Goal: Task Accomplishment & Management: Use online tool/utility

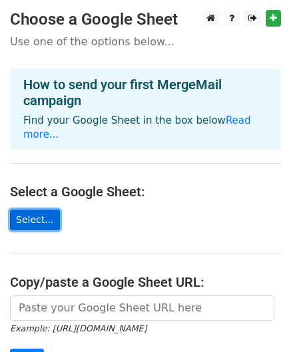
click at [32, 210] on link "Select..." at bounding box center [35, 220] width 50 height 21
click at [26, 210] on link "Select..." at bounding box center [35, 220] width 50 height 21
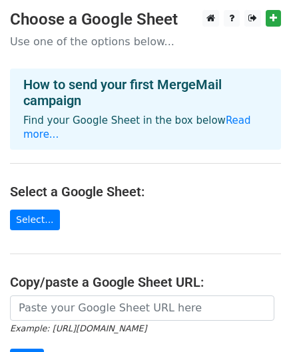
click at [165, 150] on main "Choose a Google Sheet Use one of the options below... How to send your first Me…" at bounding box center [145, 225] width 291 height 430
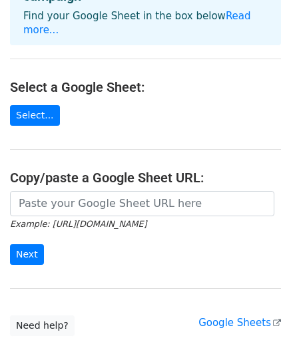
scroll to position [132, 0]
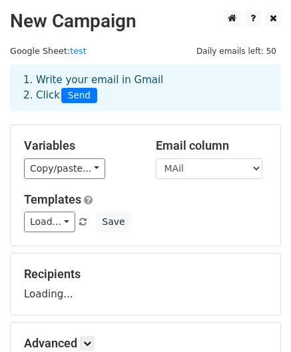
scroll to position [44, 0]
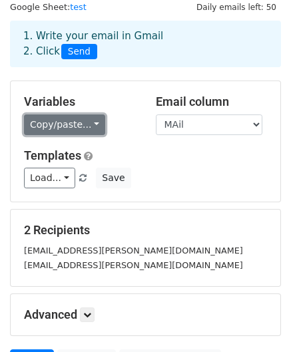
click at [88, 130] on link "Copy/paste..." at bounding box center [64, 124] width 81 height 21
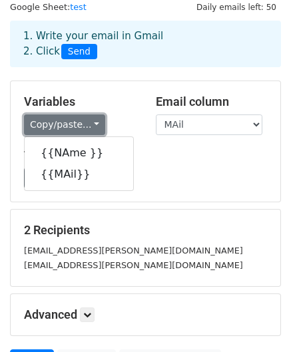
click at [88, 130] on link "Copy/paste..." at bounding box center [64, 124] width 81 height 21
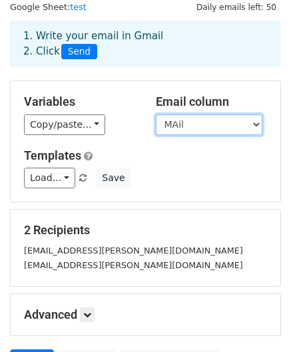
click at [184, 122] on select "NAme MAil" at bounding box center [209, 124] width 106 height 21
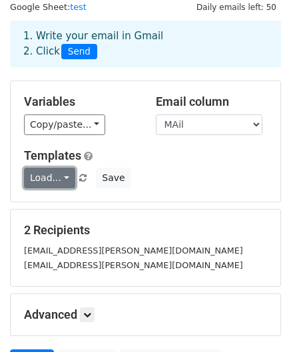
click at [47, 182] on link "Load..." at bounding box center [49, 178] width 51 height 21
click at [158, 162] on h5 "Templates" at bounding box center [145, 155] width 243 height 15
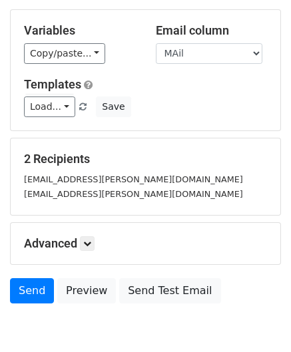
scroll to position [117, 0]
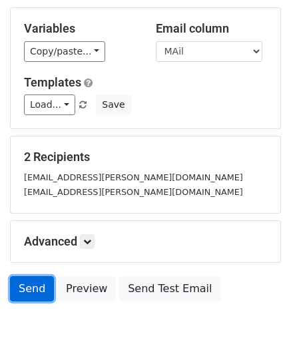
click at [22, 283] on link "Send" at bounding box center [32, 288] width 44 height 25
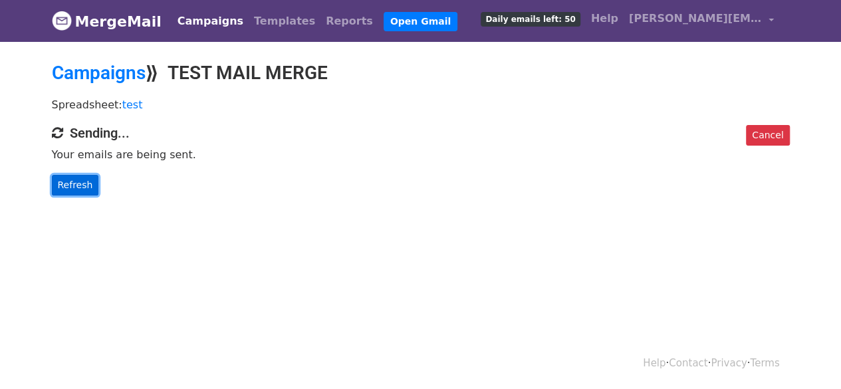
click at [71, 191] on link "Refresh" at bounding box center [75, 185] width 47 height 21
